Goal: Find specific page/section: Find specific page/section

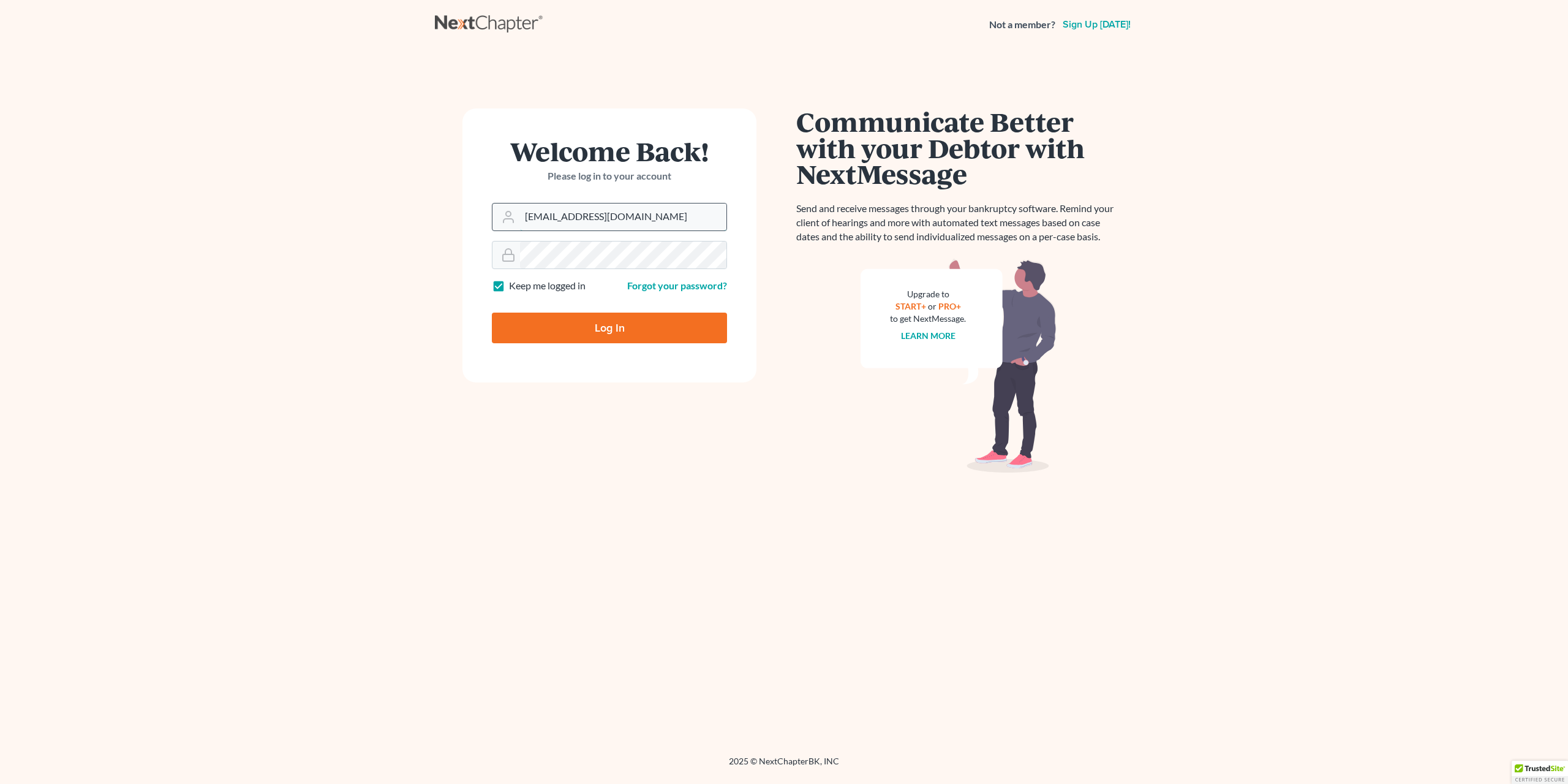
click at [641, 220] on input "bankruptcy@cdlfpllc.com" at bounding box center [623, 217] width 207 height 27
type input "[EMAIL_ADDRESS][DOMAIN_NAME]"
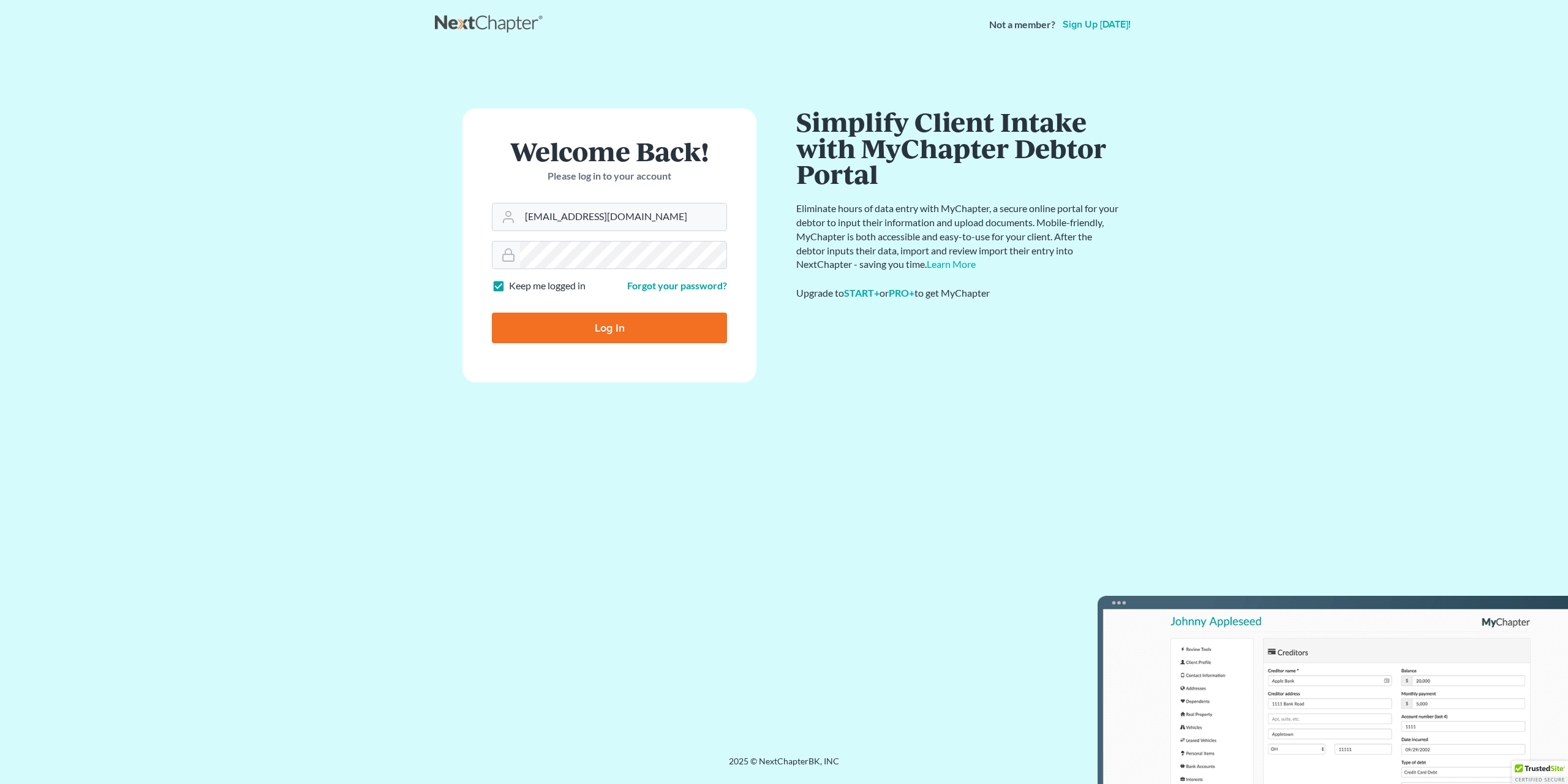
click at [613, 324] on input "Log In" at bounding box center [609, 328] width 235 height 30
type input "Thinking..."
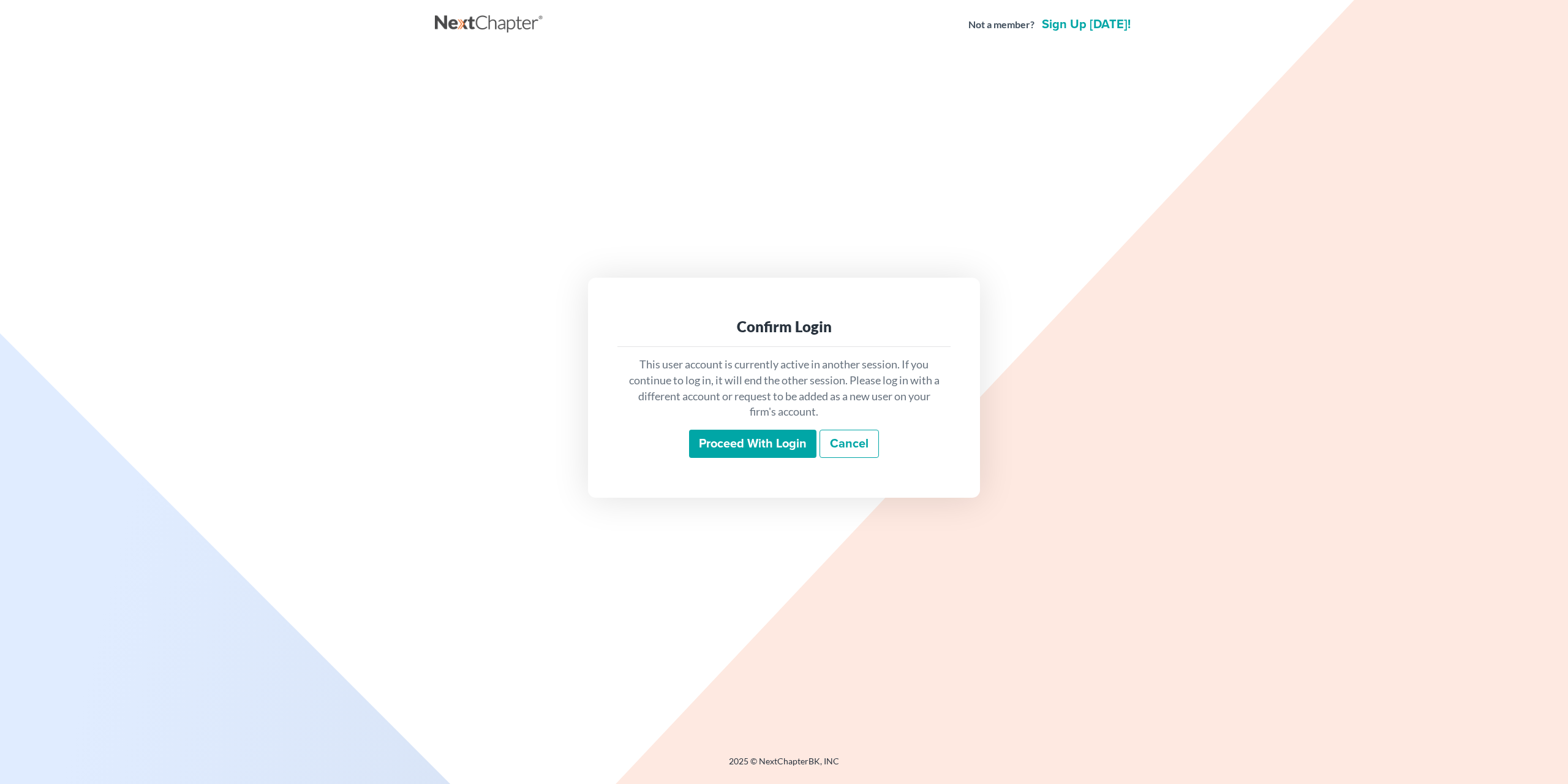
click at [763, 447] on input "Proceed with login" at bounding box center [753, 444] width 127 height 28
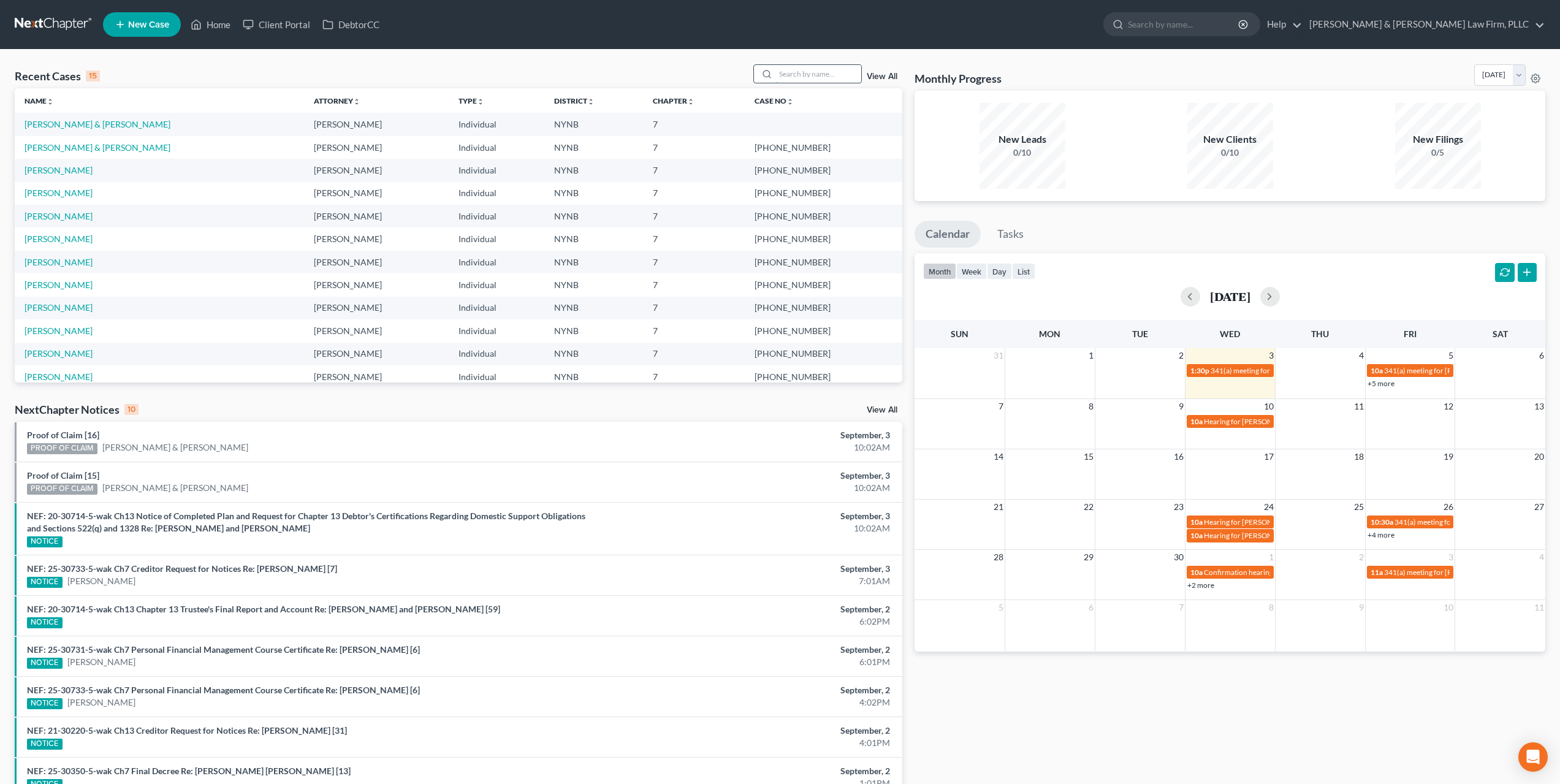
click at [783, 79] on input "search" at bounding box center [818, 74] width 86 height 18
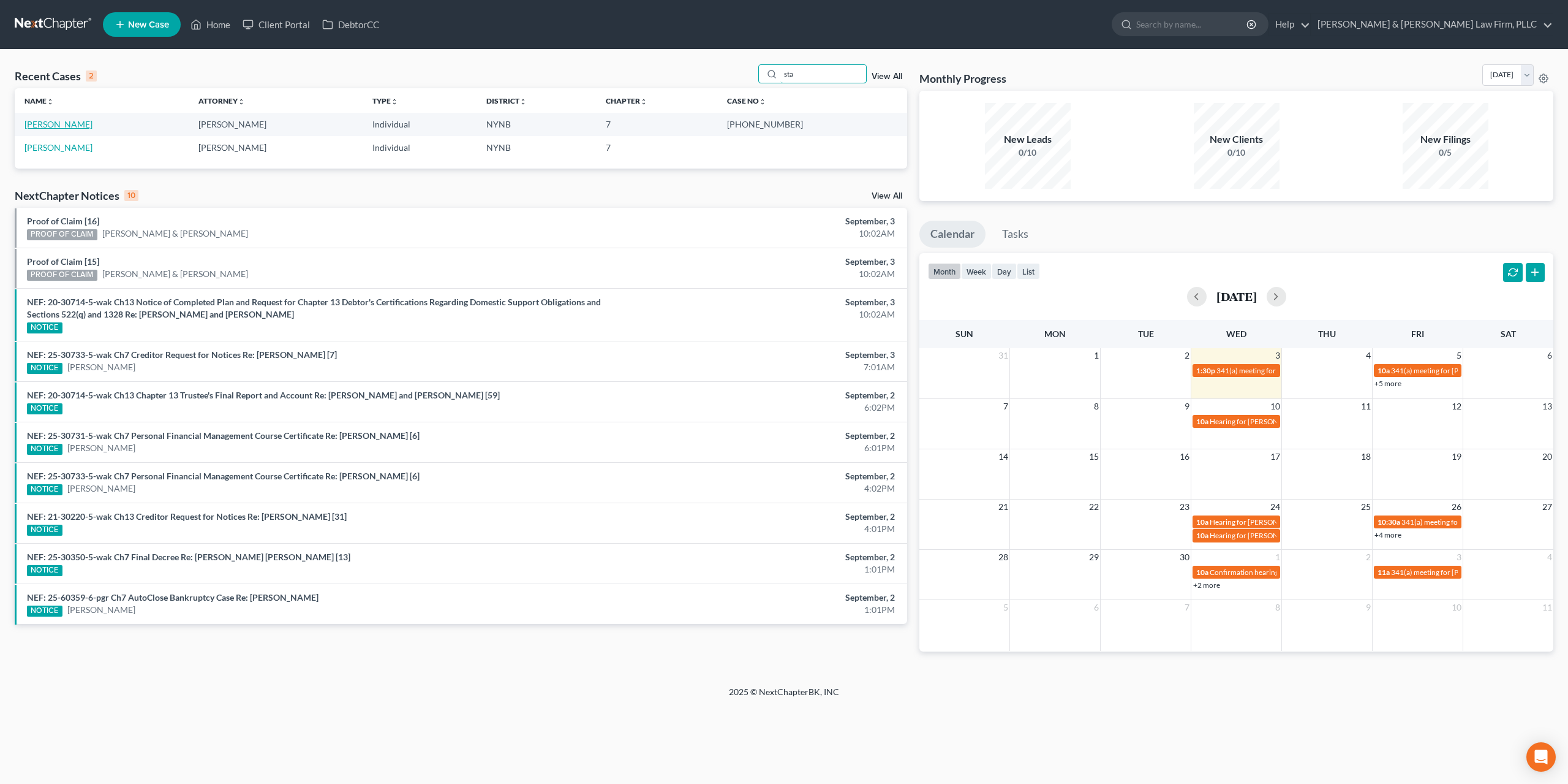
type input "sta"
click at [77, 120] on link "[PERSON_NAME]" at bounding box center [58, 124] width 68 height 10
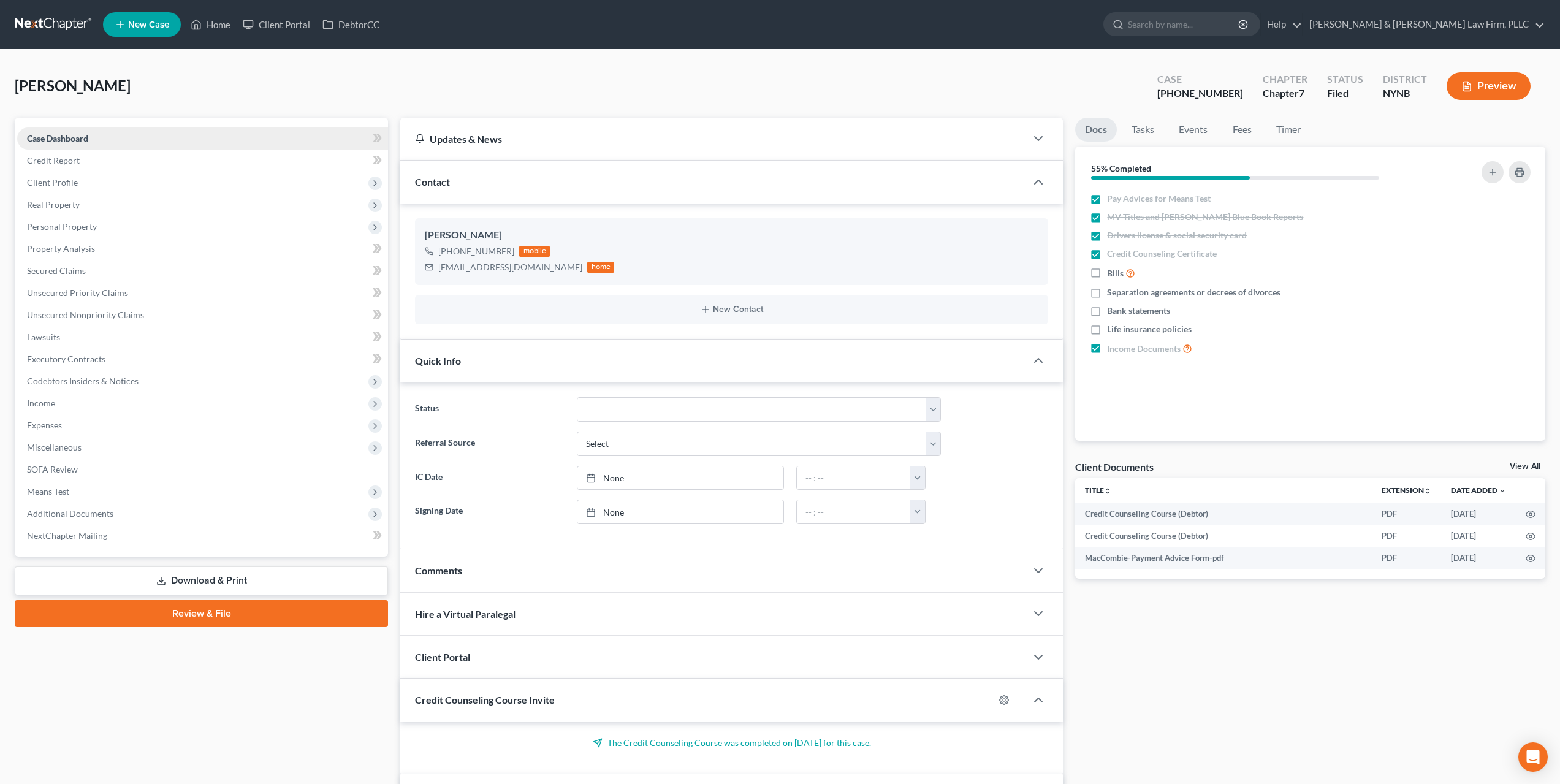
scroll to position [2426, 0]
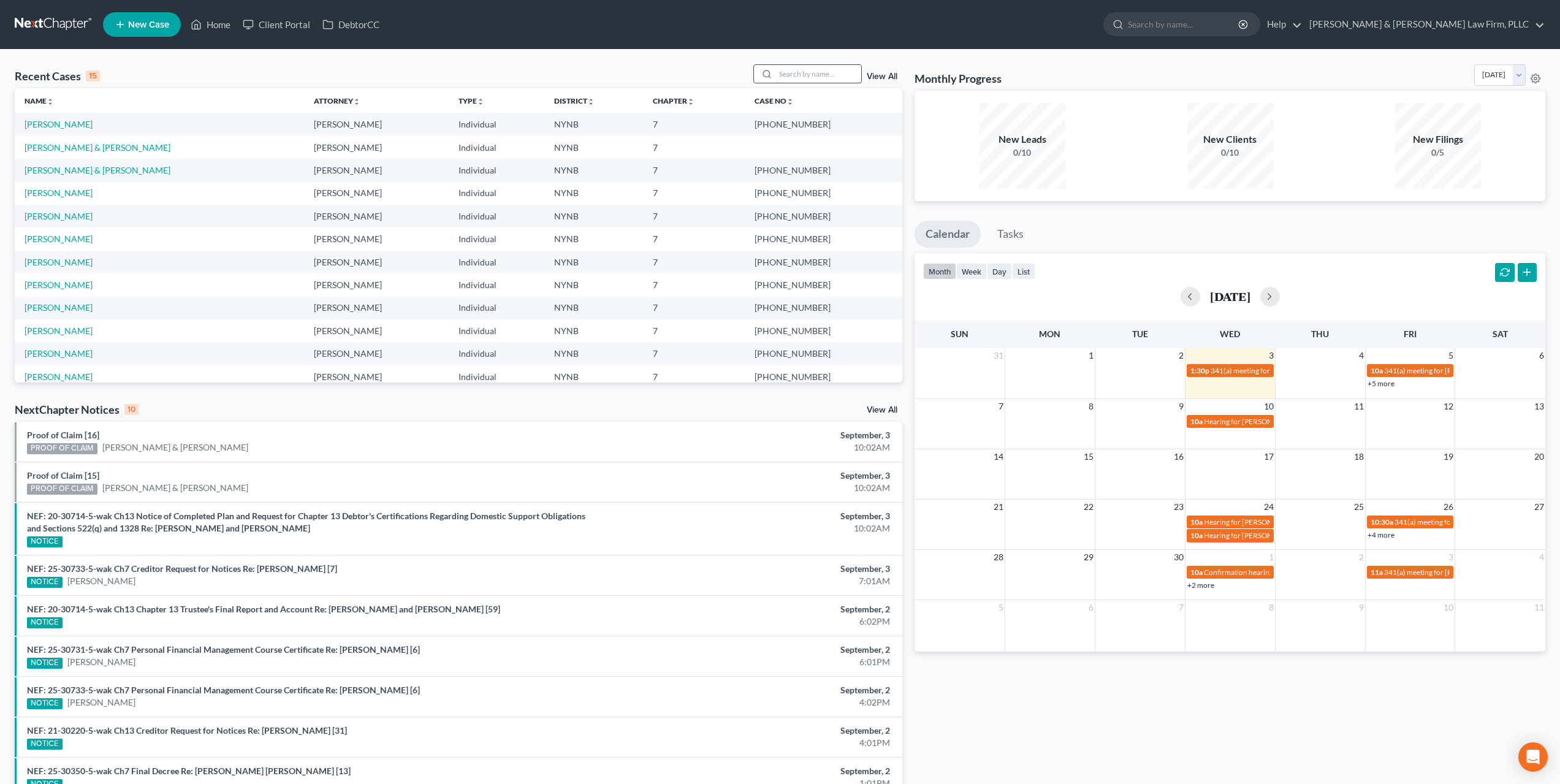
click at [800, 73] on input "search" at bounding box center [818, 74] width 86 height 18
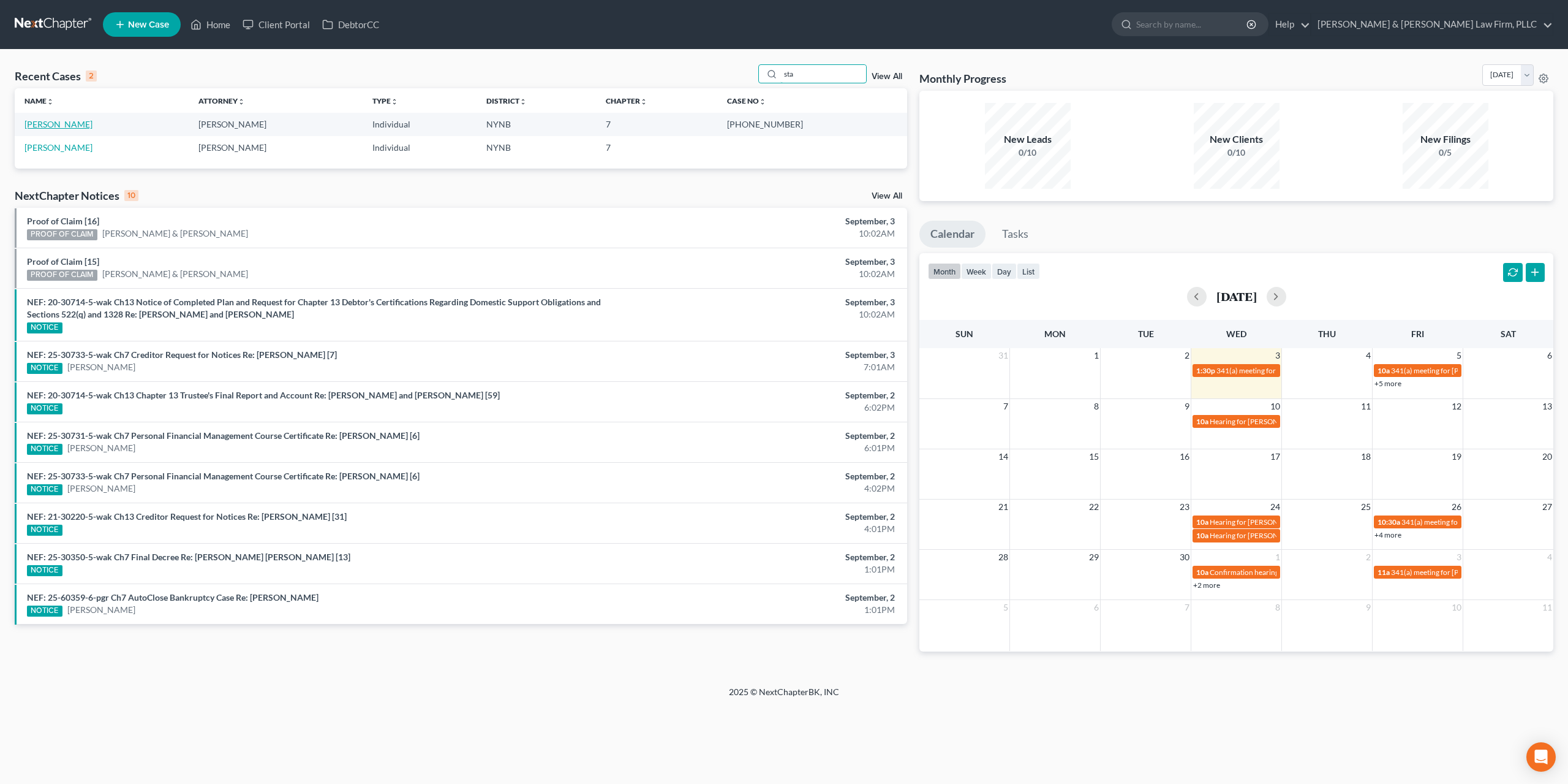
type input "sta"
click at [75, 124] on link "[PERSON_NAME]" at bounding box center [58, 124] width 68 height 10
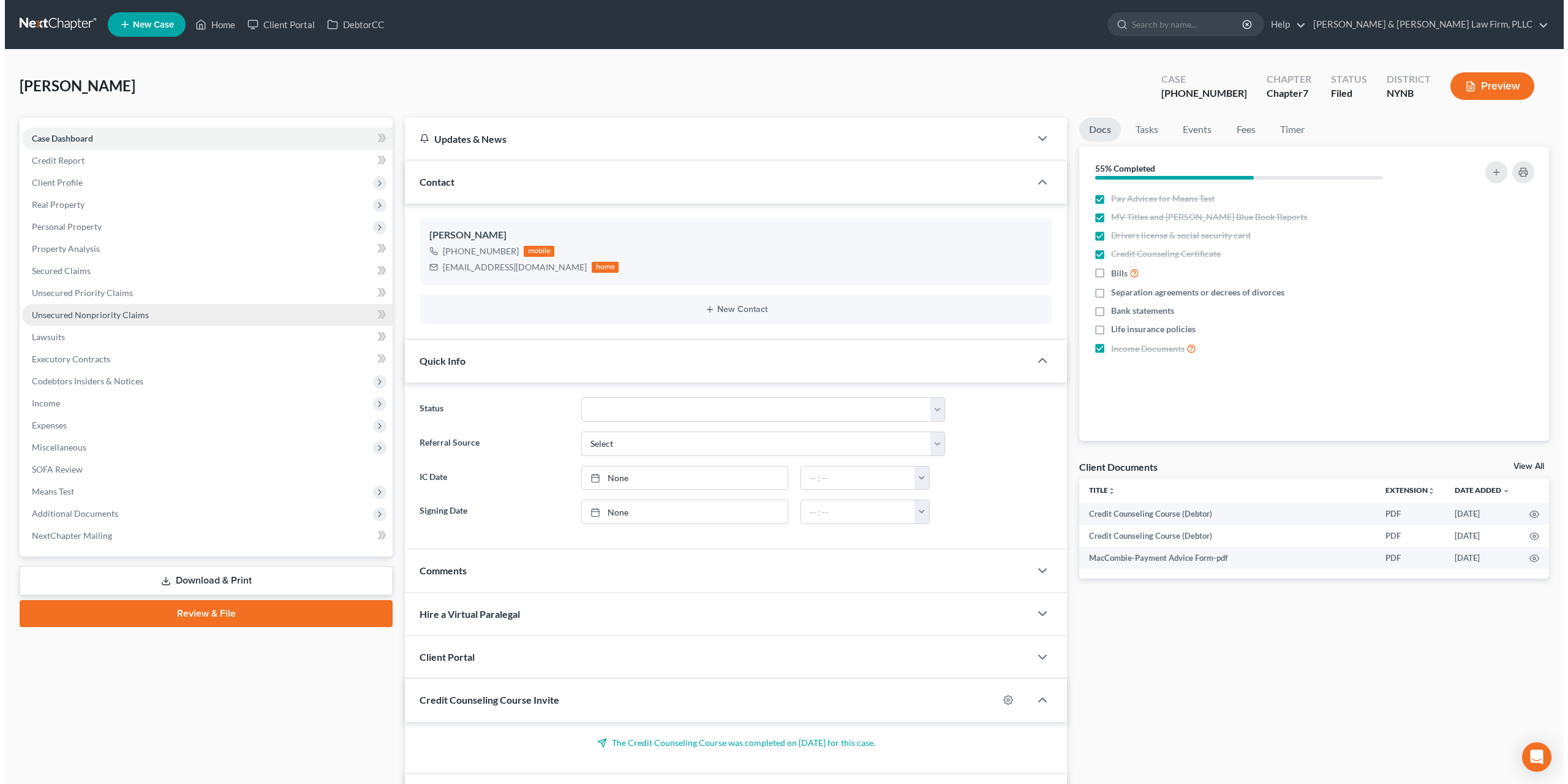
scroll to position [2426, 0]
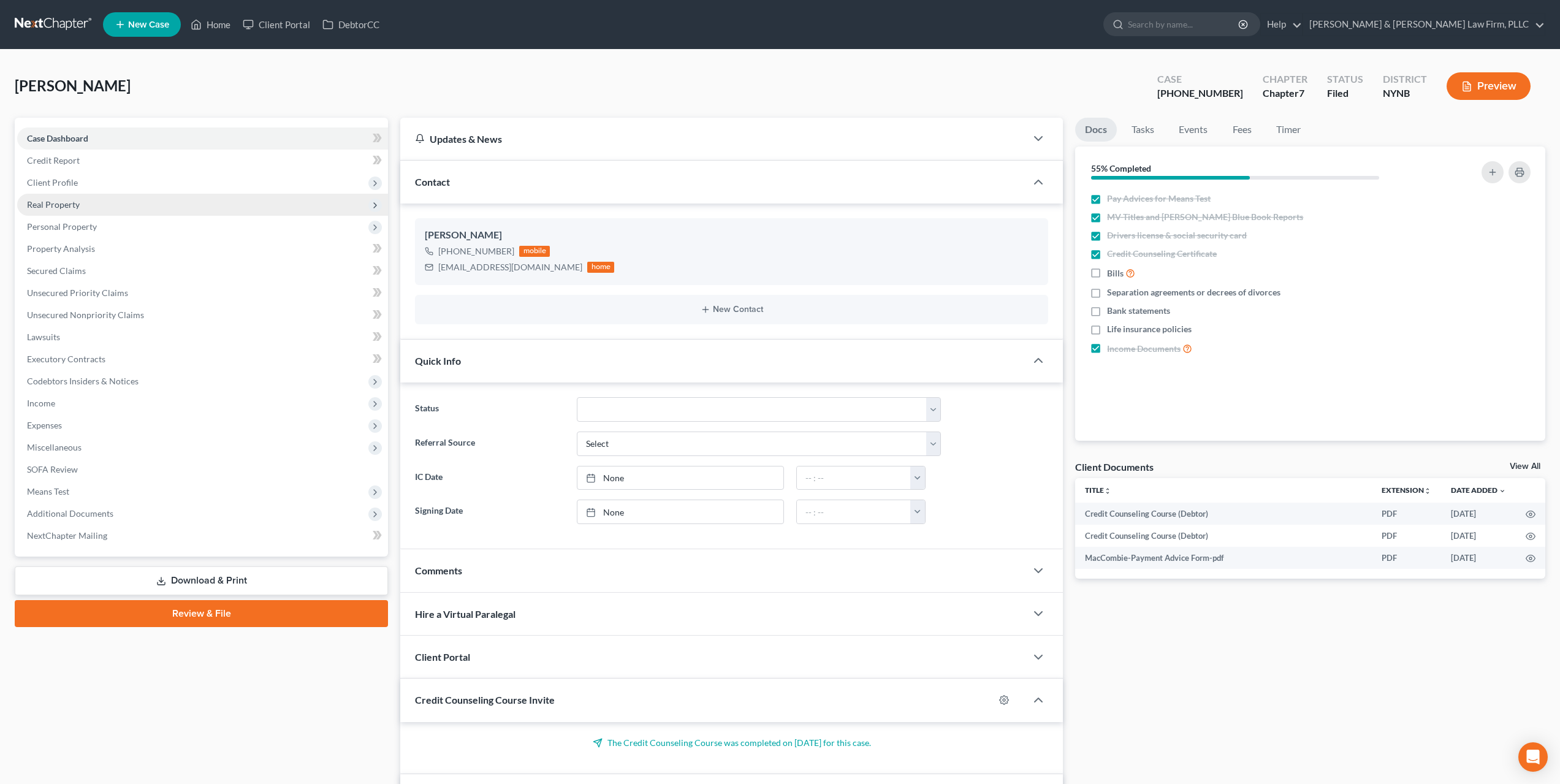
click at [60, 208] on span "Real Property" at bounding box center [53, 204] width 53 height 10
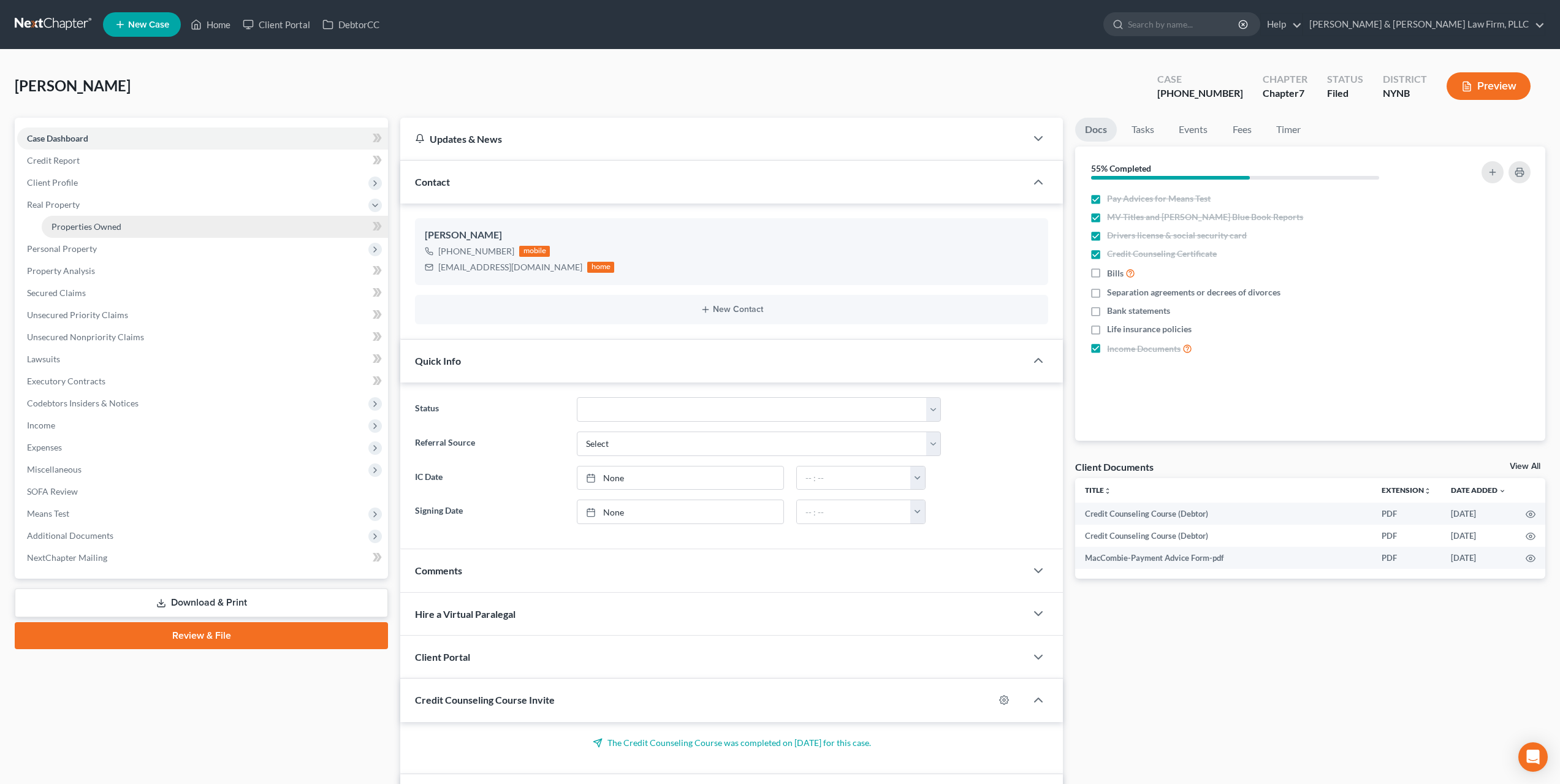
click at [71, 228] on span "Properties Owned" at bounding box center [86, 226] width 70 height 10
